Goal: Transaction & Acquisition: Purchase product/service

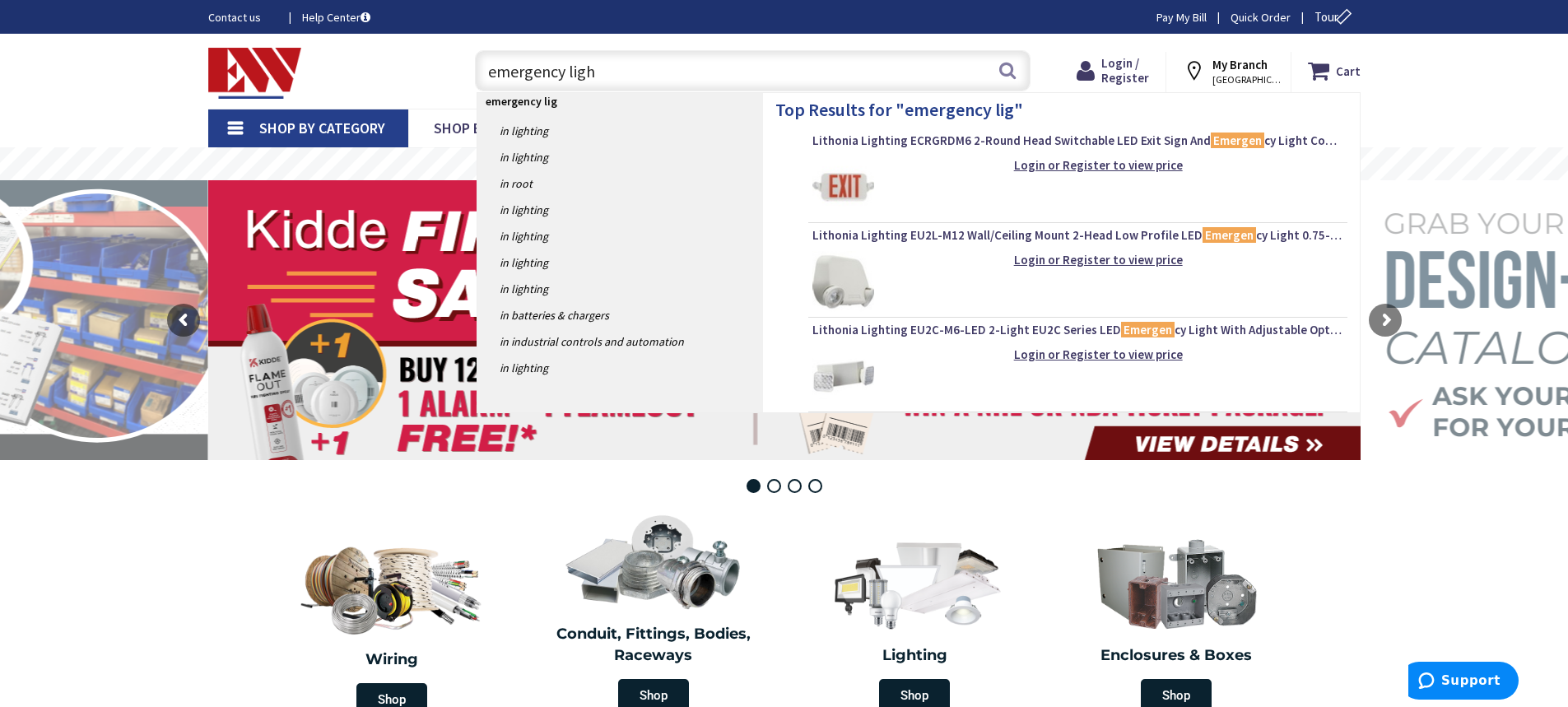
type input "emergency light"
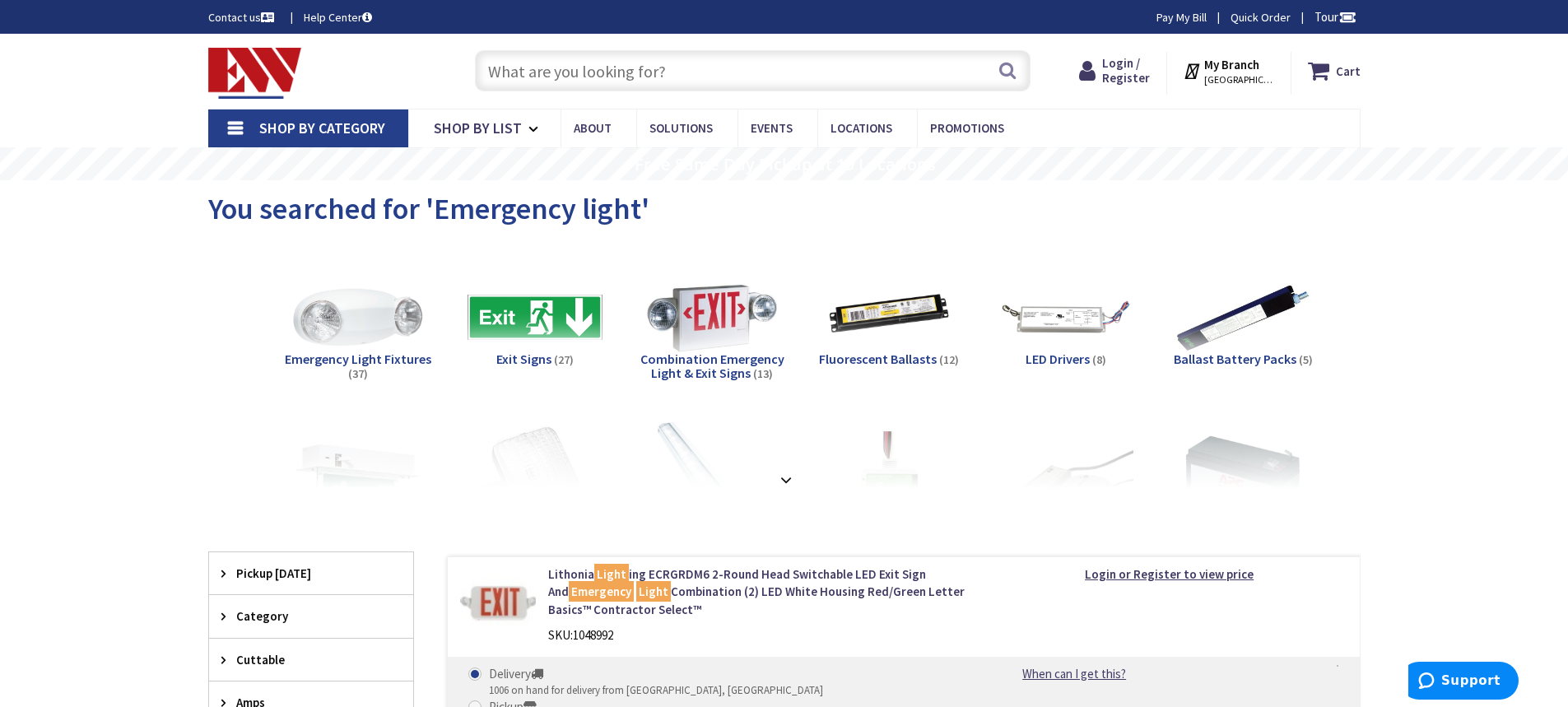
click at [362, 356] on span "Emergency Light Fixtures" at bounding box center [358, 359] width 147 height 16
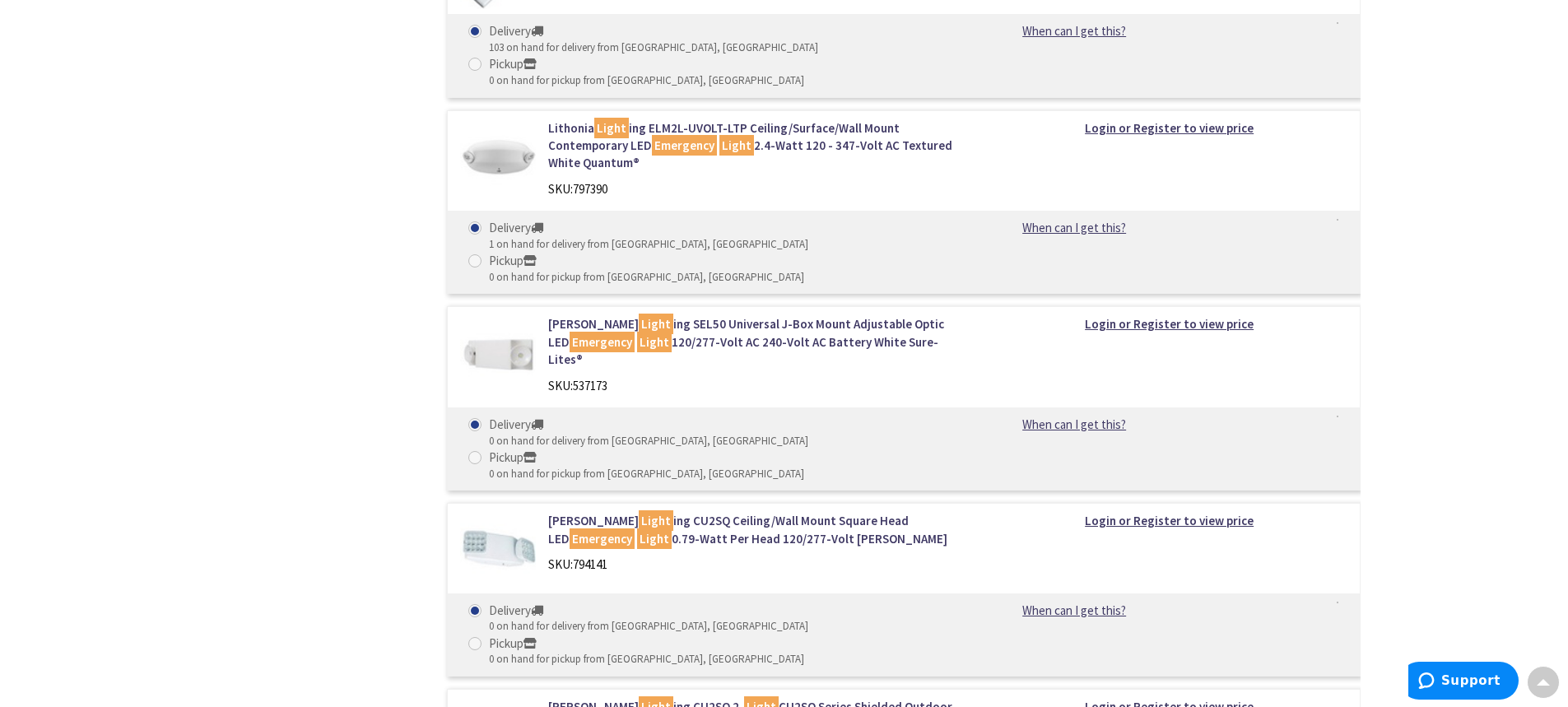
scroll to position [3484, 0]
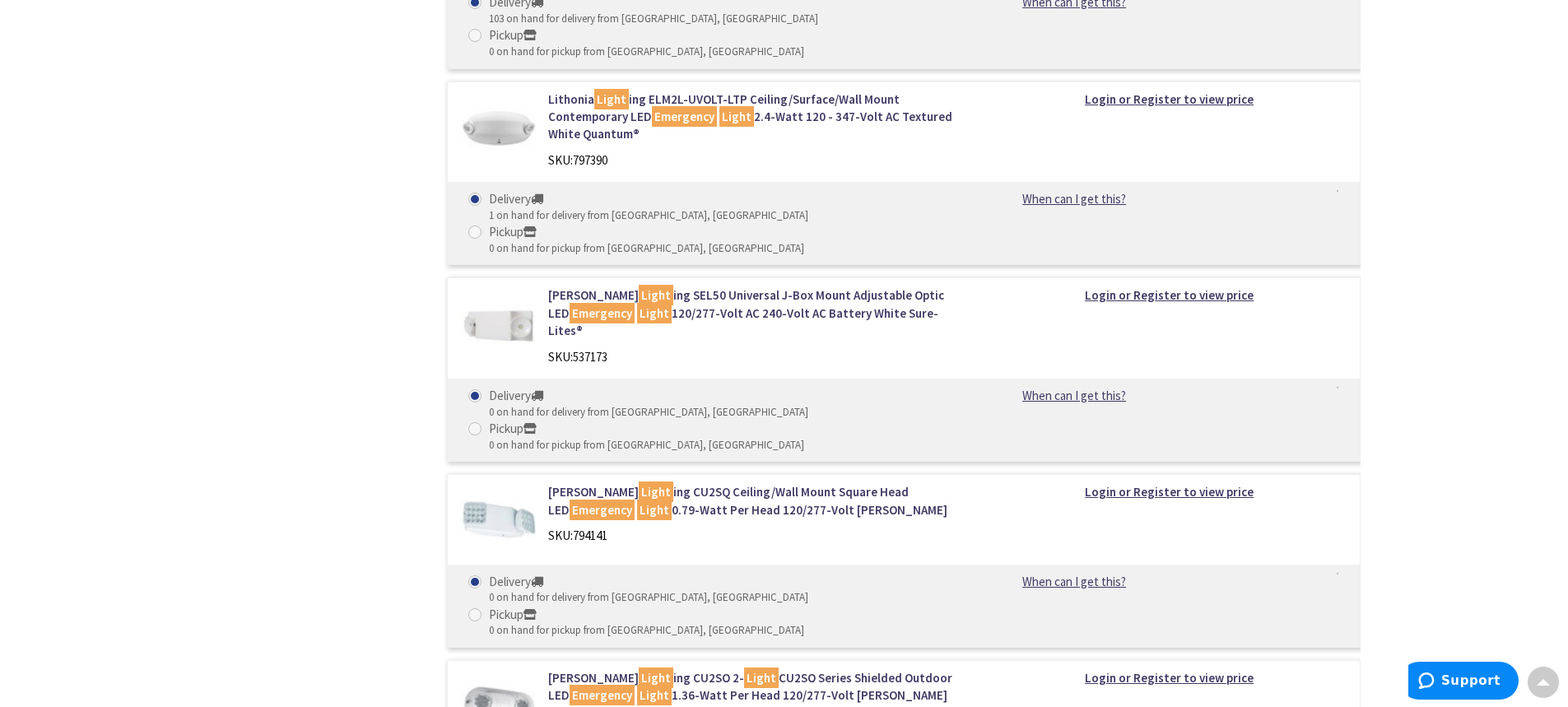
drag, startPoint x: 610, startPoint y: 369, endPoint x: 572, endPoint y: 369, distance: 38.0
copy div "737801"
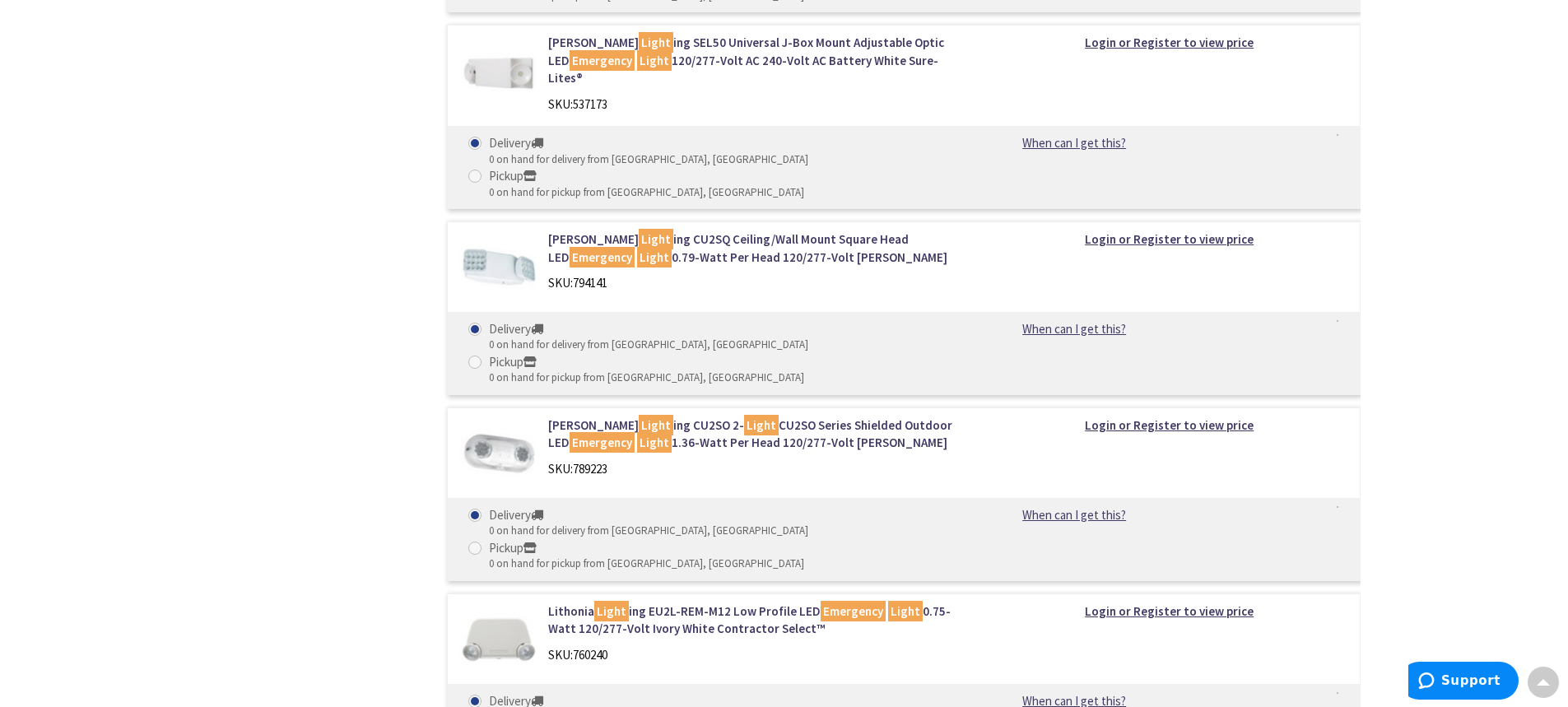
scroll to position [3649, 0]
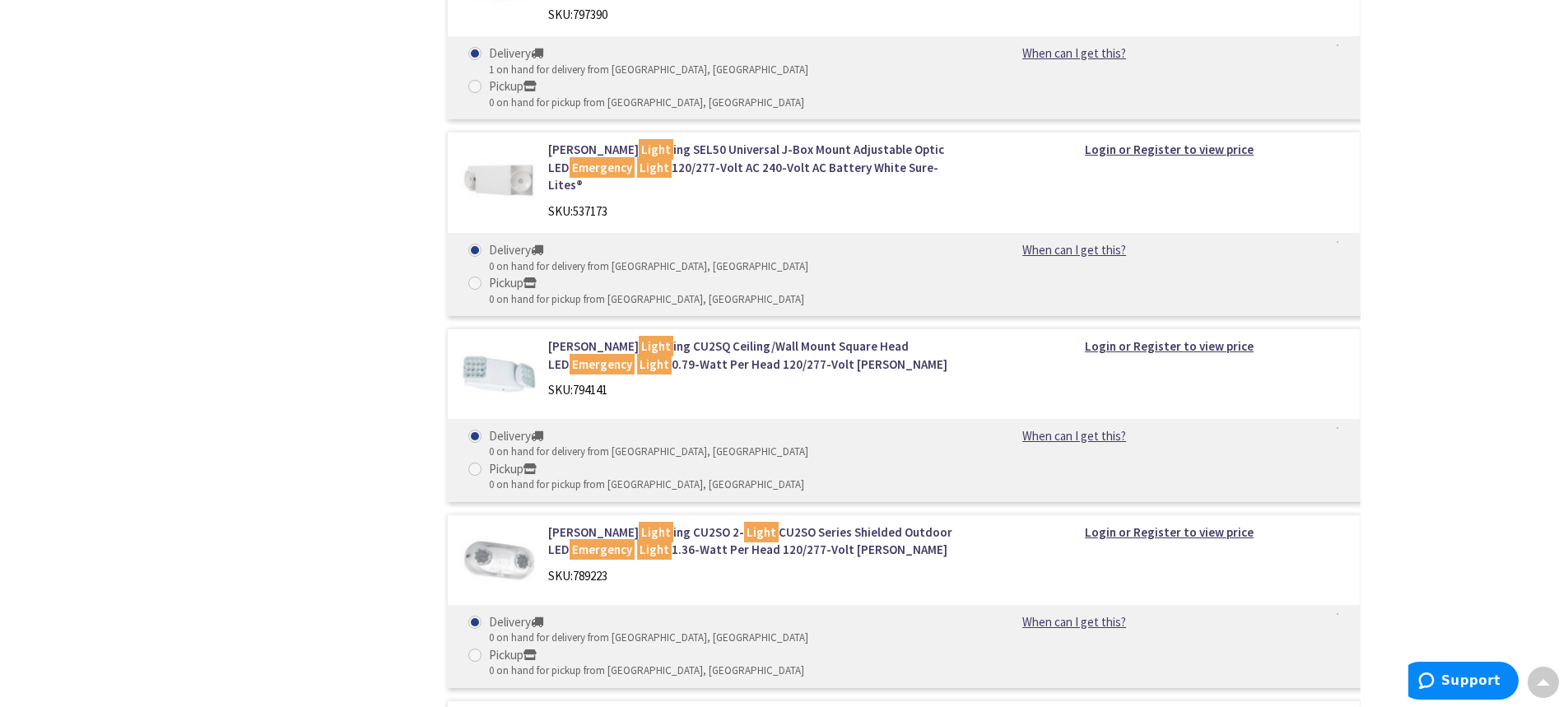
scroll to position [3319, 0]
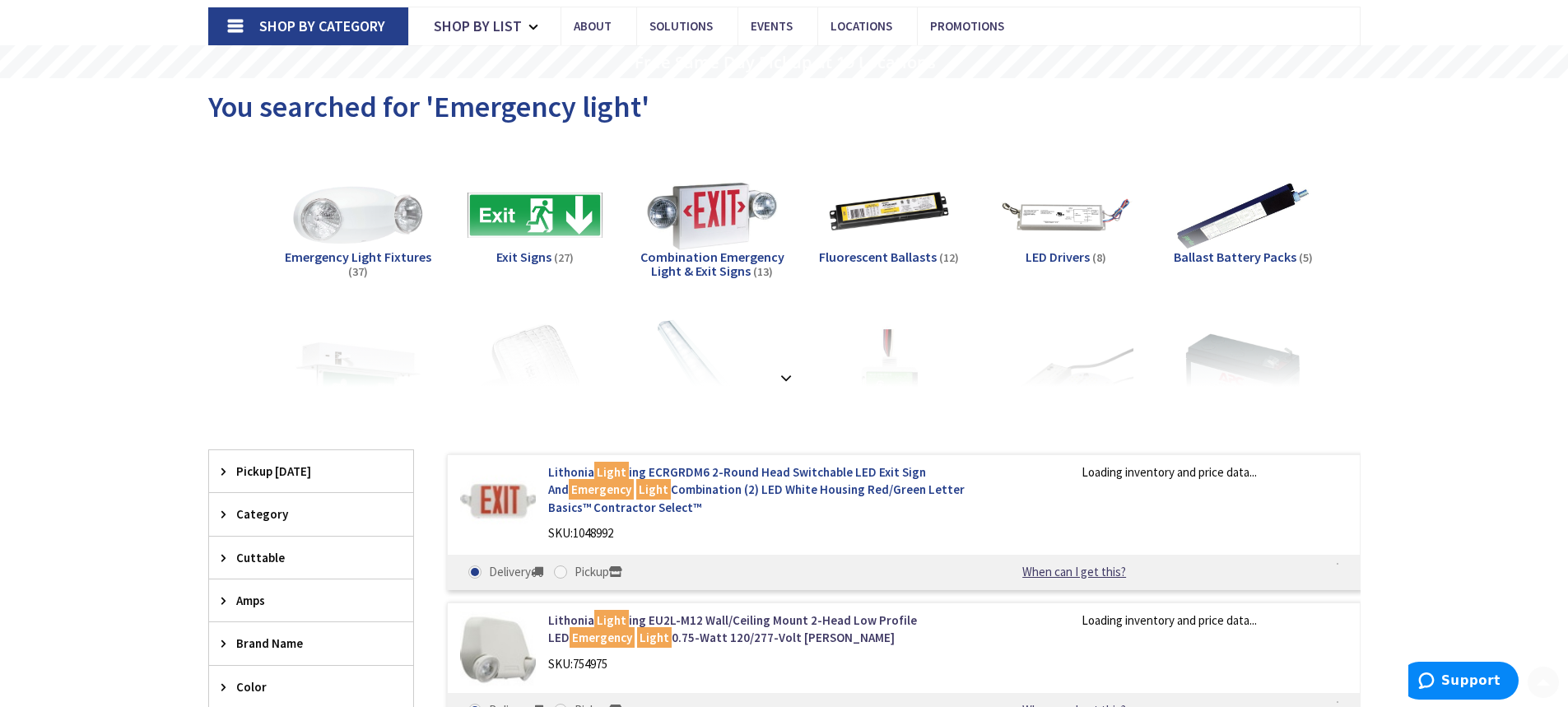
scroll to position [131, 0]
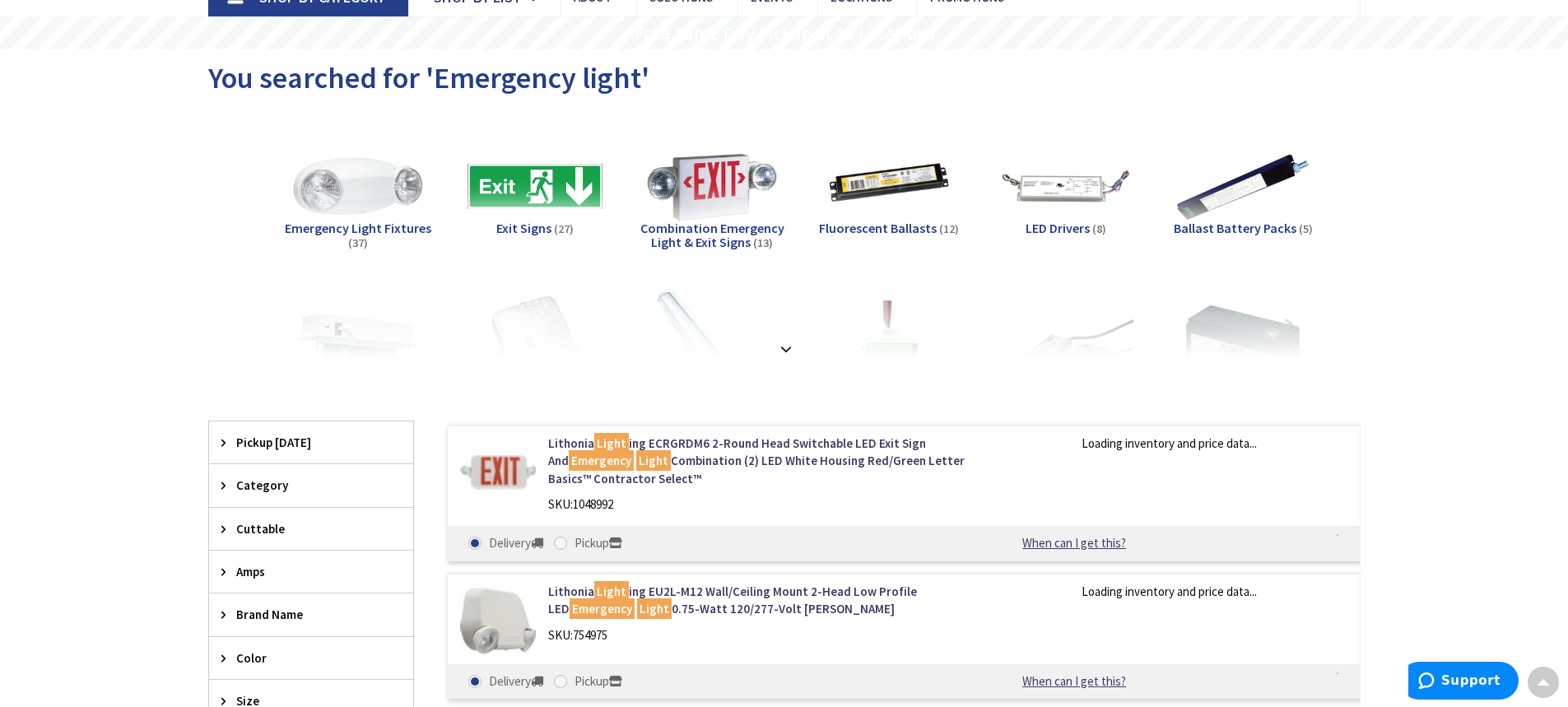
click at [359, 224] on span "Emergency Light Fixtures" at bounding box center [358, 228] width 147 height 16
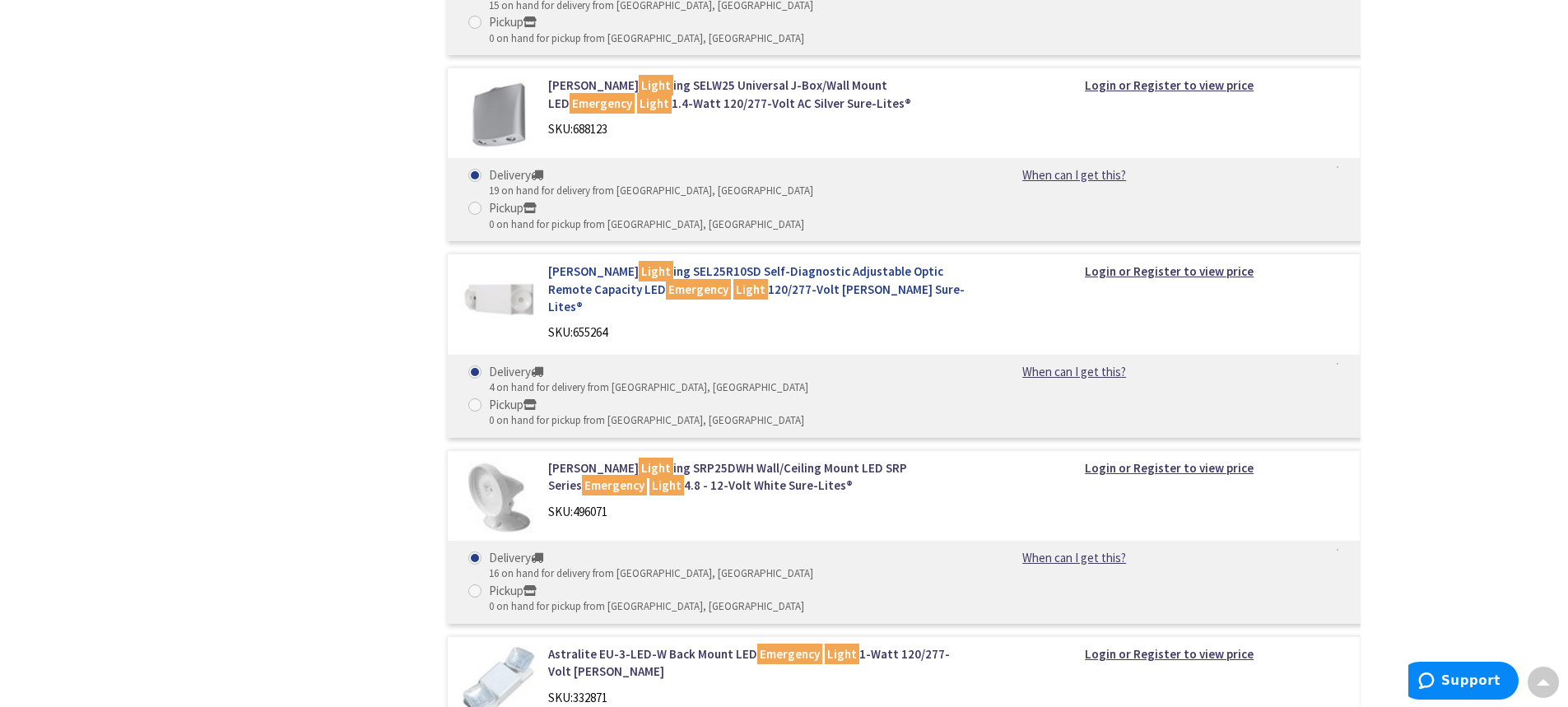
scroll to position [2990, 0]
